Goal: Information Seeking & Learning: Understand process/instructions

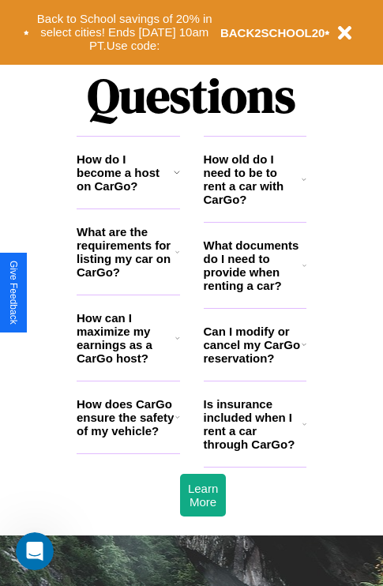
scroll to position [1914, 0]
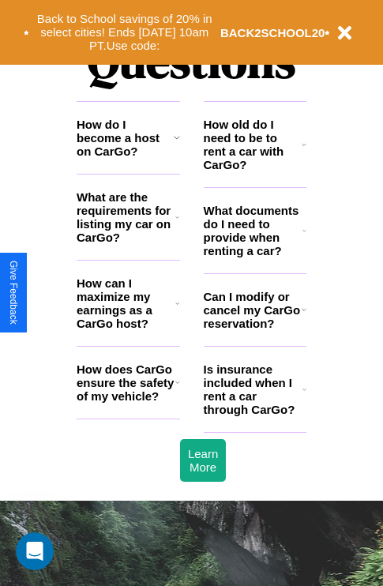
click at [177, 224] on icon at bounding box center [177, 217] width 4 height 13
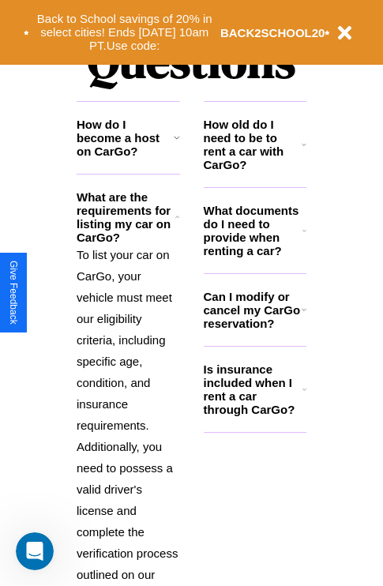
click at [254, 415] on h3 "Is insurance included when I rent a car through CarGo?" at bounding box center [253, 390] width 99 height 54
click at [128, 158] on h3 "How do I become a host on CarGo?" at bounding box center [125, 138] width 97 height 40
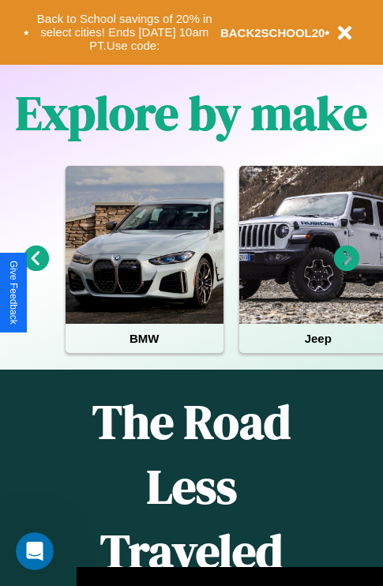
scroll to position [243, 0]
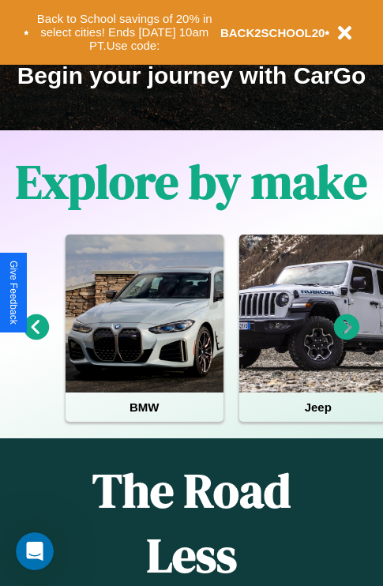
click at [347, 338] on icon at bounding box center [347, 327] width 26 height 26
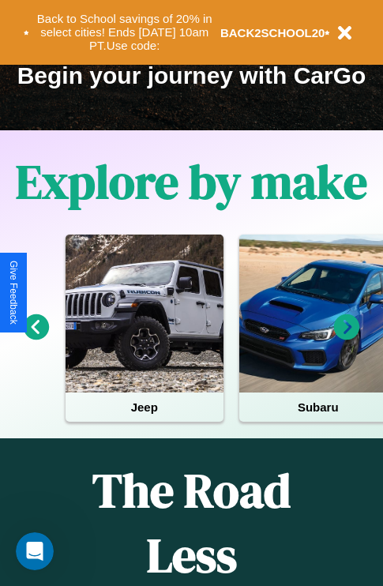
click at [347, 338] on icon at bounding box center [347, 327] width 26 height 26
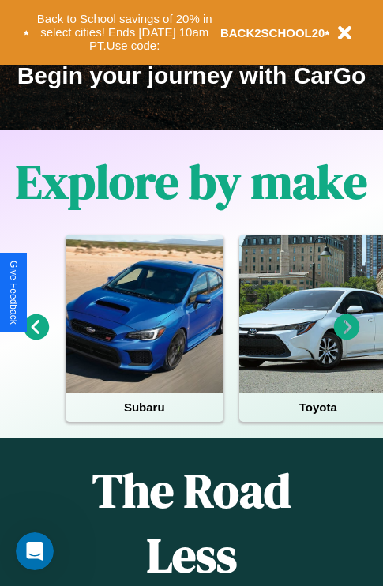
click at [347, 338] on icon at bounding box center [347, 327] width 26 height 26
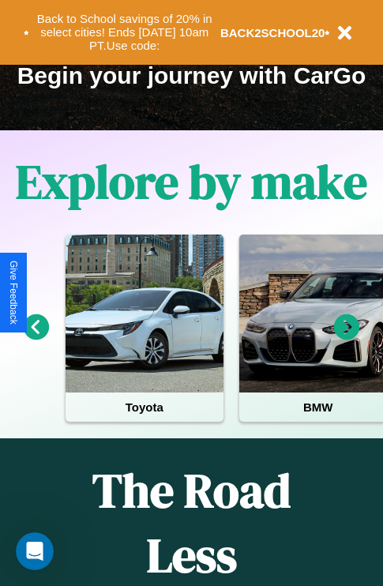
click at [347, 338] on icon at bounding box center [347, 327] width 26 height 26
